Goal: Task Accomplishment & Management: Complete application form

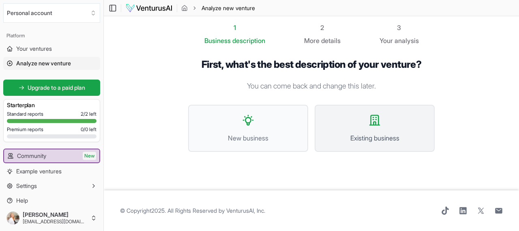
click at [337, 105] on button "Existing business" at bounding box center [375, 128] width 120 height 47
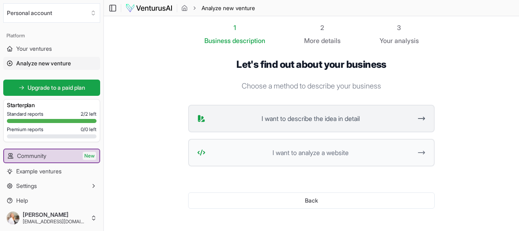
click at [417, 114] on icon at bounding box center [421, 119] width 9 height 10
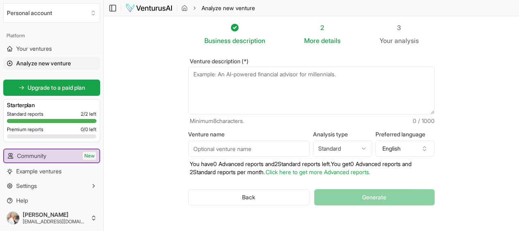
click at [218, 67] on textarea "Venture description (*)" at bounding box center [311, 91] width 247 height 48
paste textarea "Business Name: Homes with [PERSON_NAME] – Real Estate with Heart Business Descr…"
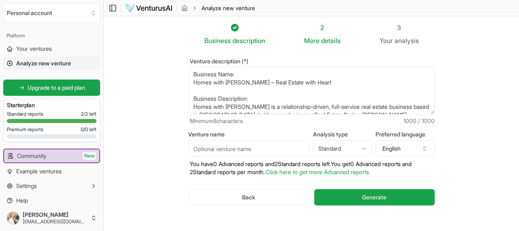
click at [211, 68] on textarea "Business Name: Homes with [PERSON_NAME] – Real Estate with Heart Business Descr…" at bounding box center [311, 91] width 247 height 48
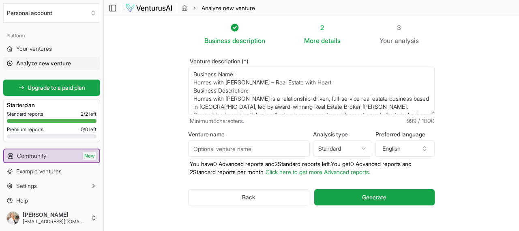
drag, startPoint x: 258, startPoint y: 68, endPoint x: 204, endPoint y: 68, distance: 54.0
click at [204, 68] on div "Venture description (*) Minimum 8 characters. 999 / 1000 Venture name Analysis …" at bounding box center [311, 138] width 273 height 186
type textarea "Business Name: Homes with [PERSON_NAME] – Real Estate with Heart Homes with [PE…"
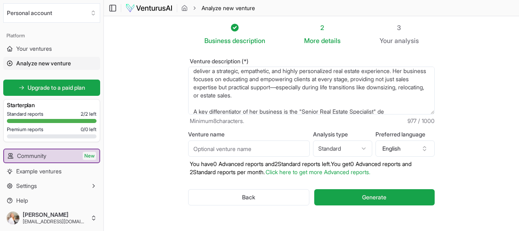
scroll to position [85, 0]
drag, startPoint x: 210, startPoint y: 56, endPoint x: 340, endPoint y: 129, distance: 149.3
click at [340, 132] on form "Venture description (*) Business Name: Homes with [PERSON_NAME] – Real Estate w…" at bounding box center [311, 138] width 247 height 160
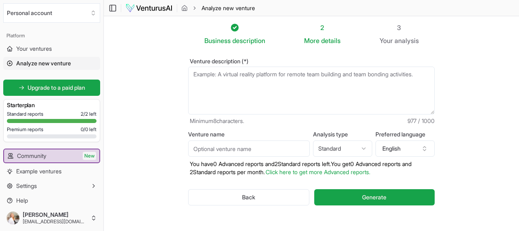
scroll to position [0, 0]
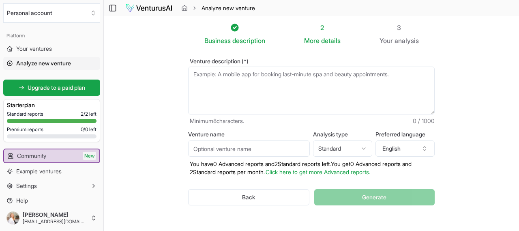
click at [212, 67] on textarea "Venture description (*)" at bounding box center [311, 91] width 247 height 48
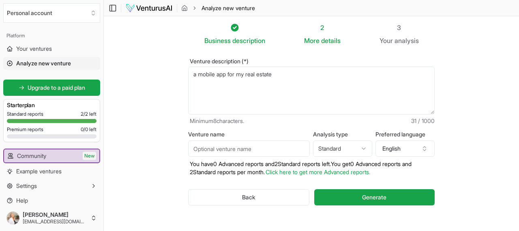
type textarea "a mobile app for my real estate"
drag, startPoint x: 283, startPoint y: 54, endPoint x: 157, endPoint y: 53, distance: 125.4
click at [157, 53] on section "Business description 2 More details 3 Your analysis Venture description (*) a m…" at bounding box center [311, 126] width 415 height 221
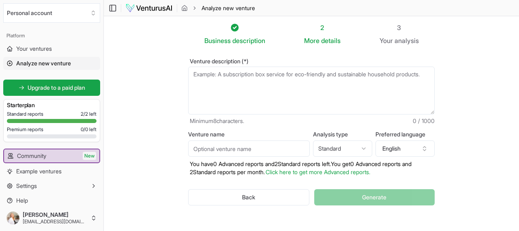
click at [215, 67] on textarea "Venture description (*)" at bounding box center [311, 91] width 247 height 48
paste textarea "Business Name: Homes with [PERSON_NAME] – Real Estate with Heart Business Descr…"
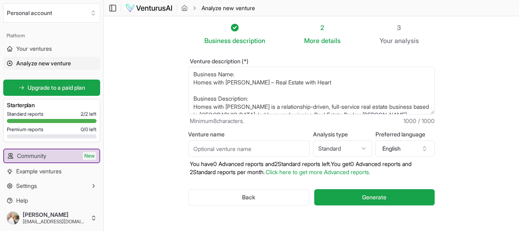
drag, startPoint x: 219, startPoint y: 83, endPoint x: 195, endPoint y: 31, distance: 57.2
click at [195, 30] on section "Business description 2 More details 3 Your analysis Venture description (*) Min…" at bounding box center [311, 126] width 415 height 221
paste textarea "Description: Homes with [PERSON_NAME] is a relationship-driven, full-service re…"
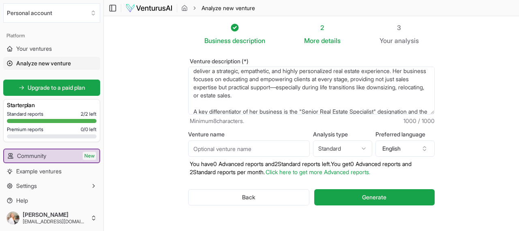
scroll to position [79, 0]
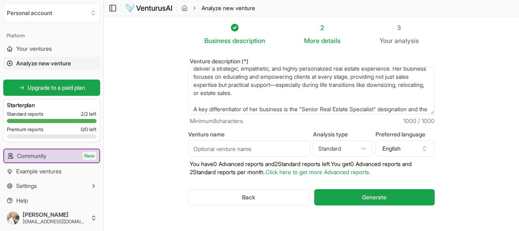
click at [211, 69] on textarea "Business Name: Homes with [PERSON_NAME] – Real Estate with Heart Business Descr…" at bounding box center [311, 91] width 247 height 48
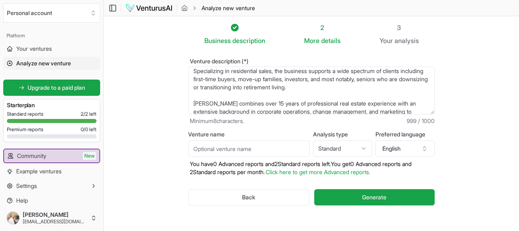
scroll to position [41, 0]
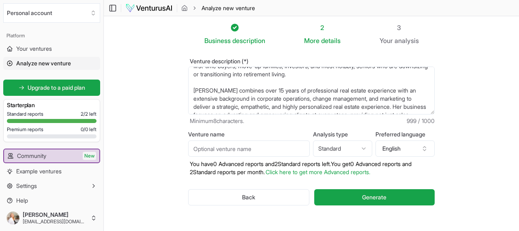
click at [211, 67] on textarea "Business Name: Homes with [PERSON_NAME] – Real Estate with Heart Business Descr…" at bounding box center [311, 91] width 247 height 48
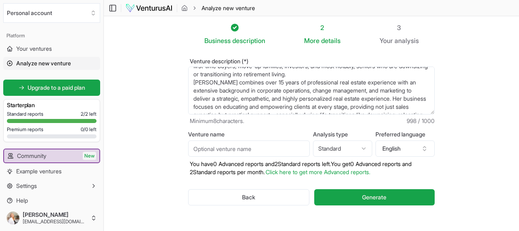
scroll to position [0, 0]
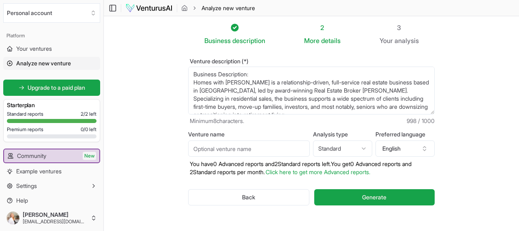
drag, startPoint x: 266, startPoint y: 55, endPoint x: 164, endPoint y: 58, distance: 102.3
click at [164, 58] on section "Business description 2 More details 3 Your analysis Venture description (*) Min…" at bounding box center [311, 126] width 415 height 221
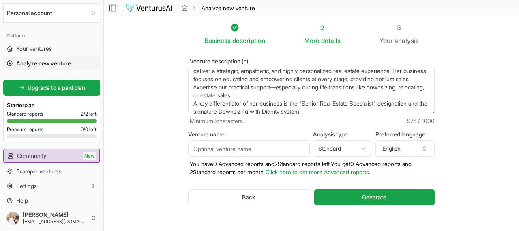
scroll to position [61, 0]
click at [359, 80] on textarea "Homes with [PERSON_NAME] is a relationship-driven, full-service real estate bus…" at bounding box center [311, 91] width 247 height 48
paste textarea "which helps aging client"
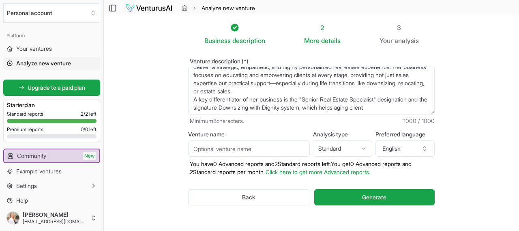
type textarea "Homes with [PERSON_NAME] is a relationship-driven, full-service real estate bus…"
click at [217, 140] on input "Venture name" at bounding box center [249, 148] width 122 height 16
click at [225, 140] on input "Real estate with [PERSON_NAME]" at bounding box center [249, 148] width 122 height 16
type input "Real Estate with [PERSON_NAME]"
click at [335, 112] on html "We value your privacy We use cookies to enhance your browsing experience, serve…" at bounding box center [259, 115] width 519 height 231
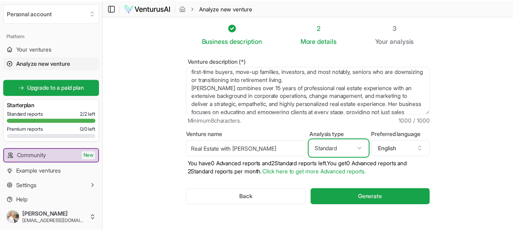
scroll to position [0, 0]
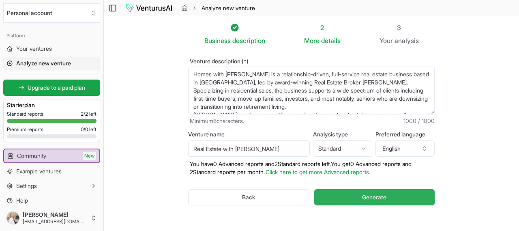
click at [362, 193] on span "Generate" at bounding box center [374, 197] width 24 height 8
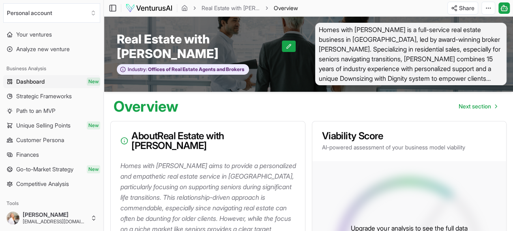
scroll to position [2, 0]
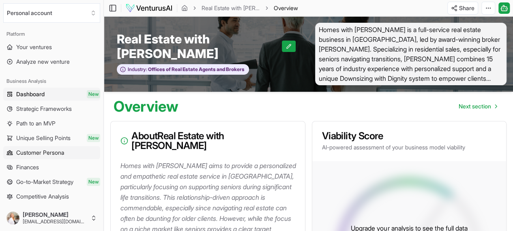
click at [31, 148] on span "Customer Persona" at bounding box center [40, 152] width 48 height 8
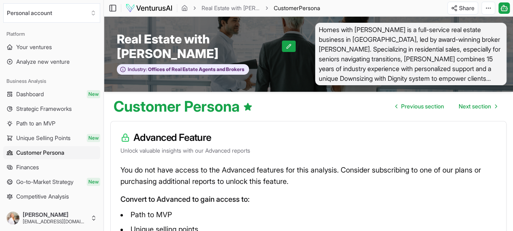
scroll to position [25, 0]
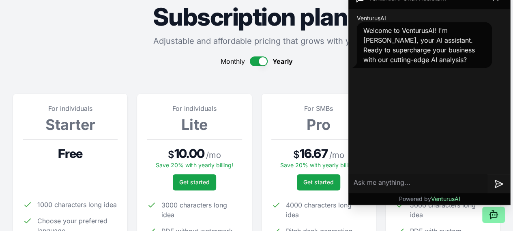
scroll to position [81, 0]
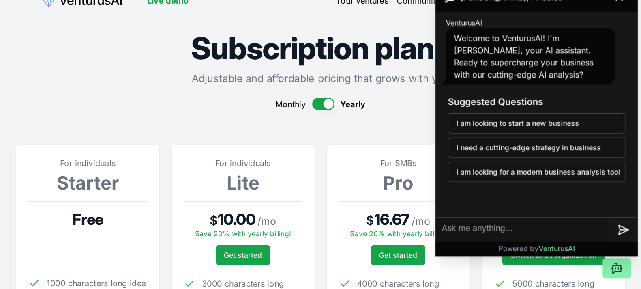
scroll to position [0, 0]
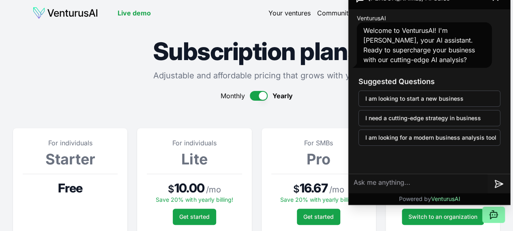
click at [383, 113] on div "VenturusAI Welcome to VenturusAI! I'm [PERSON_NAME], your AI assistant. Ready t…" at bounding box center [429, 91] width 161 height 164
click at [331, 91] on div "Monthly Yearly" at bounding box center [256, 96] width 487 height 10
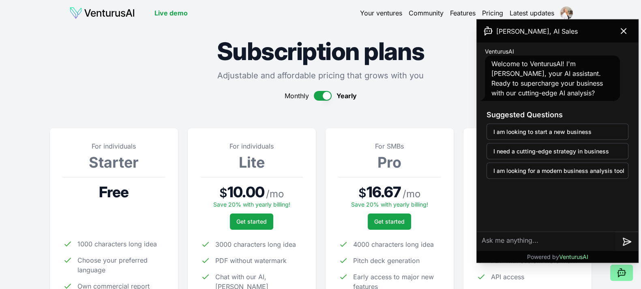
drag, startPoint x: 417, startPoint y: 1, endPoint x: 417, endPoint y: 72, distance: 71.0
click at [417, 91] on div "Monthly Yearly" at bounding box center [321, 96] width 542 height 10
click at [519, 26] on icon at bounding box center [624, 31] width 10 height 10
